Goal: Use online tool/utility: Utilize a website feature to perform a specific function

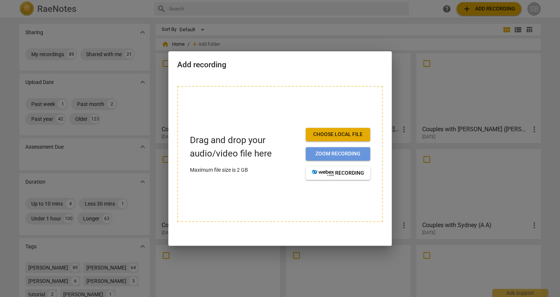
click at [336, 153] on span "Zoom recording" at bounding box center [338, 153] width 52 height 7
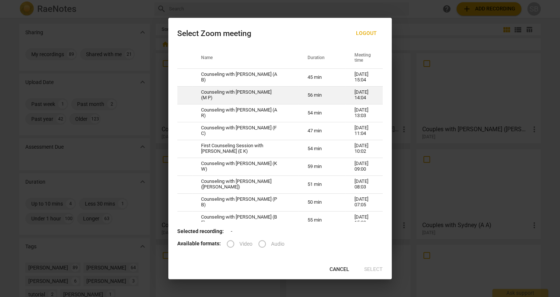
click at [239, 95] on td "Counseling with [PERSON_NAME] (M P)" at bounding box center [245, 95] width 106 height 18
radio input "true"
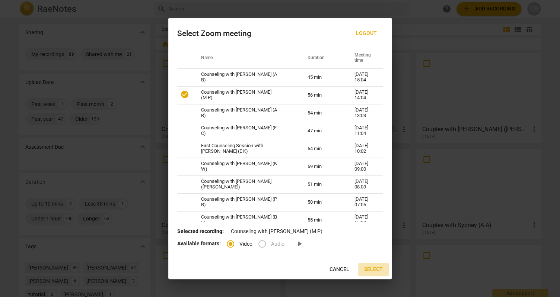
click at [372, 270] on span "Select" at bounding box center [373, 269] width 19 height 7
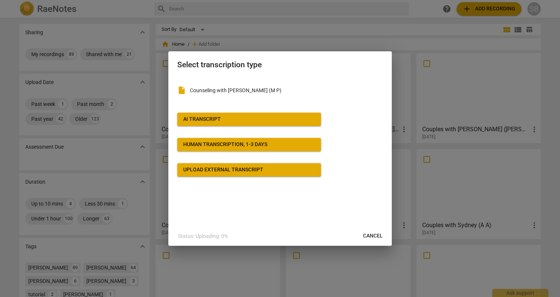
click at [239, 124] on button "AI Transcript" at bounding box center [249, 119] width 144 height 13
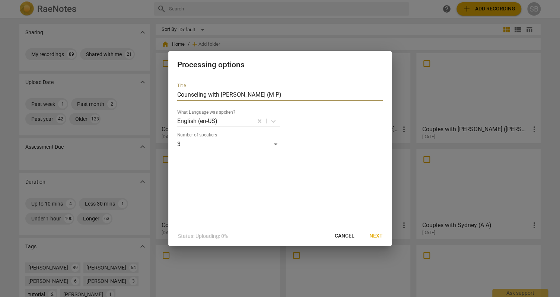
drag, startPoint x: 269, startPoint y: 95, endPoint x: 241, endPoint y: 97, distance: 28.4
click at [241, 97] on input "Counseling with [PERSON_NAME] (M P)" at bounding box center [279, 95] width 205 height 12
click at [248, 94] on input "Counseling with [PERSON_NAME] (M P)" at bounding box center [279, 95] width 205 height 12
type input "Counseling with [PERSON_NAME] ([PERSON_NAME], [PERSON_NAME], P)"
click at [375, 236] on span "Next" at bounding box center [375, 236] width 13 height 7
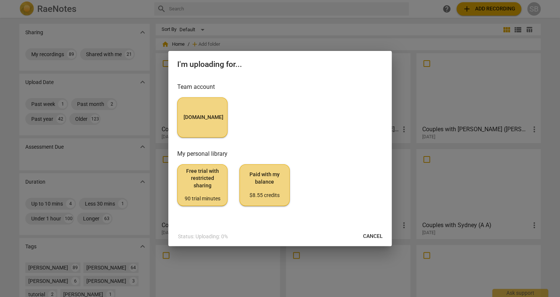
click at [207, 119] on span "[DOMAIN_NAME]" at bounding box center [203, 117] width 38 height 7
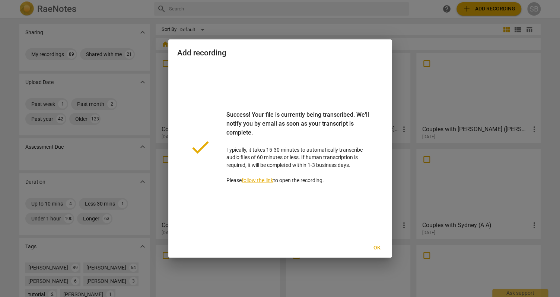
click at [375, 248] on span "Ok" at bounding box center [377, 248] width 12 height 7
